Goal: Information Seeking & Learning: Learn about a topic

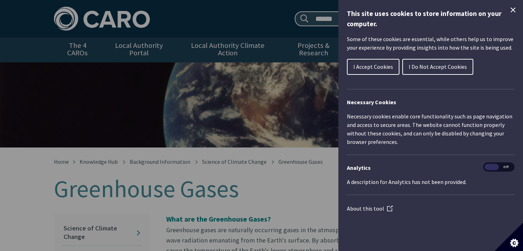
scroll to position [122, 0]
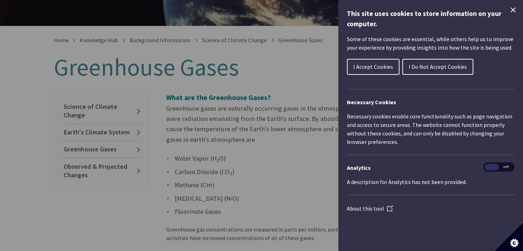
click at [509, 7] on icon "Close Cookie Control" at bounding box center [513, 10] width 9 height 9
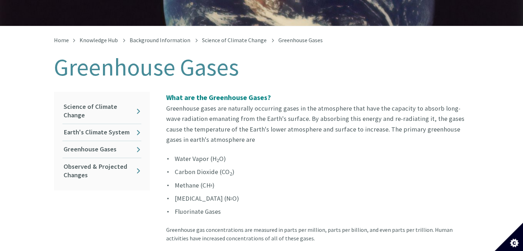
drag, startPoint x: 161, startPoint y: 99, endPoint x: 214, endPoint y: 133, distance: 63.1
copy p "Greenhouse gases are naturally occurring gases in the atmosphere that have the …"
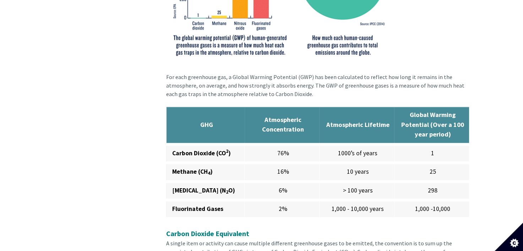
scroll to position [501, 0]
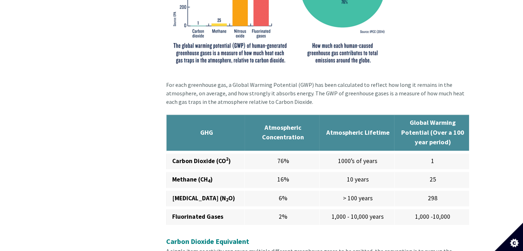
click at [267, 124] on strong "Atmospheric Concentration" at bounding box center [283, 133] width 42 height 18
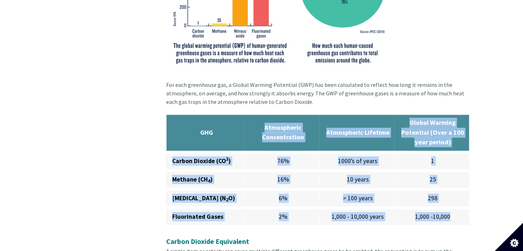
drag, startPoint x: 237, startPoint y: 139, endPoint x: 457, endPoint y: 216, distance: 232.9
click at [457, 216] on table "GHG Atmospheric Concentration Atmospheric Lifetime Global Warming Potential (Ov…" at bounding box center [317, 171] width 303 height 113
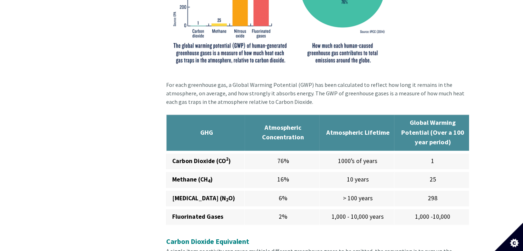
drag, startPoint x: 457, startPoint y: 216, endPoint x: 423, endPoint y: 95, distance: 125.0
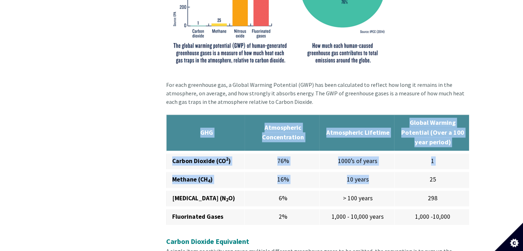
drag, startPoint x: 182, startPoint y: 124, endPoint x: 392, endPoint y: 163, distance: 213.5
click at [392, 163] on table "GHG Atmospheric Concentration Atmospheric Lifetime Global Warming Potential (Ov…" at bounding box center [317, 171] width 303 height 113
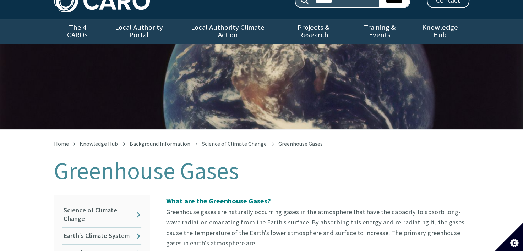
scroll to position [0, 0]
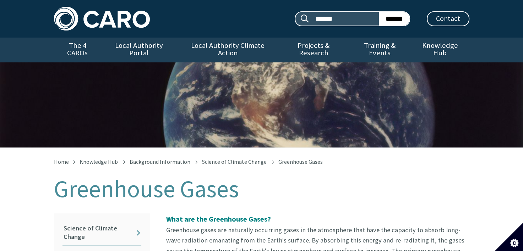
click at [98, 28] on img at bounding box center [102, 19] width 96 height 24
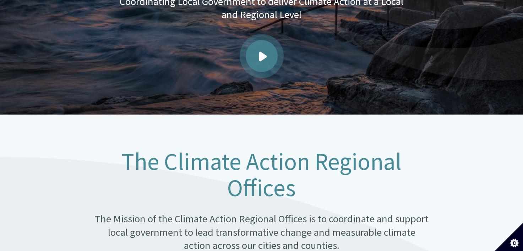
scroll to position [225, 0]
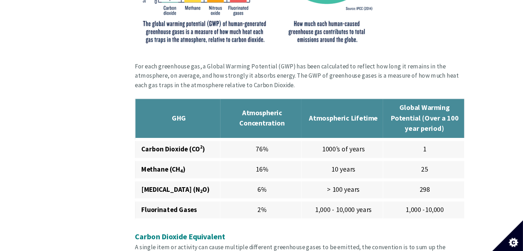
scroll to position [505, 0]
